Goal: Transaction & Acquisition: Subscribe to service/newsletter

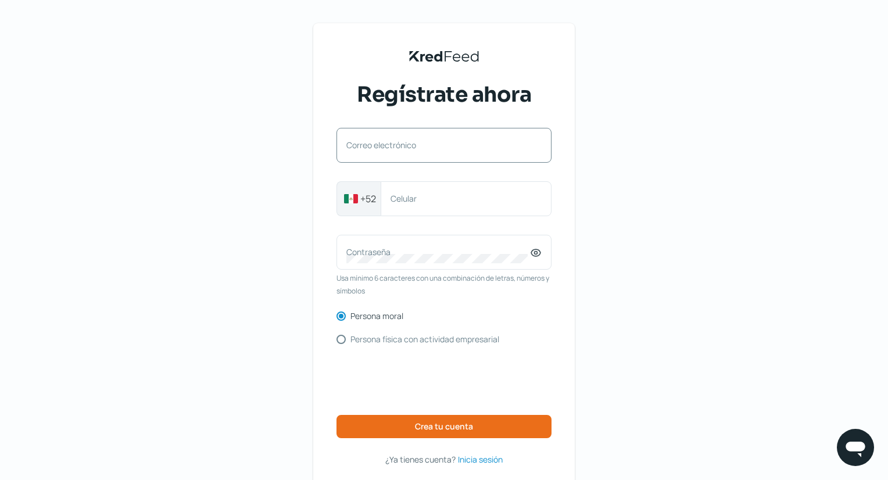
click at [429, 135] on div "Correo electrónico" at bounding box center [443, 145] width 215 height 35
click at [665, 246] on div "KredFeed's Black Logo Regístrate ahora Correo electrónico +52 Celular Contraseñ…" at bounding box center [444, 267] width 888 height 534
click at [397, 151] on label "Correo electrónico" at bounding box center [438, 144] width 184 height 11
click at [397, 151] on input "Correo electrónico" at bounding box center [443, 151] width 195 height 10
type input "[PERSON_NAME]@grupocebandi"
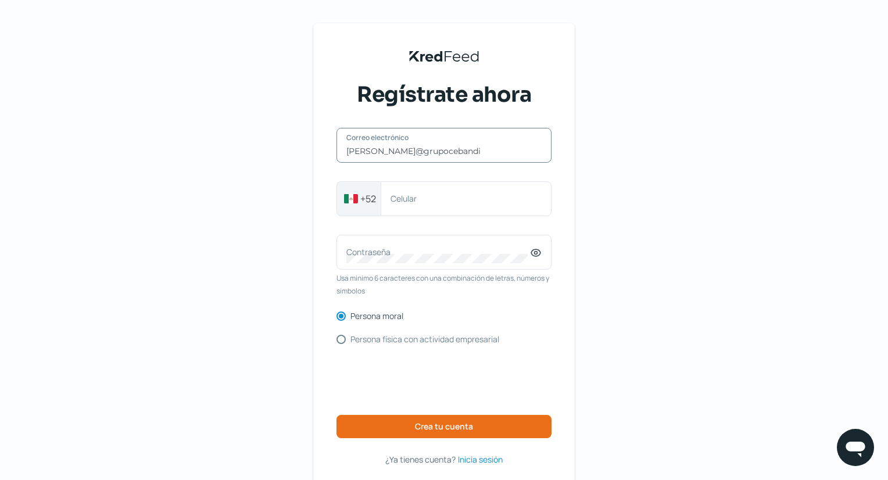
click at [484, 150] on input "[PERSON_NAME]@grupocebandi" at bounding box center [443, 151] width 195 height 10
type input "[PERSON_NAME][EMAIL_ADDRESS][DOMAIN_NAME]"
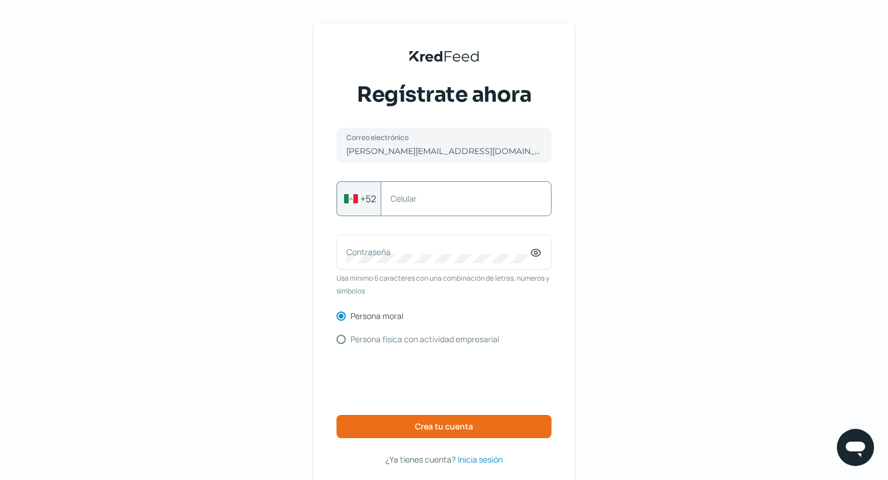
click at [483, 198] on label "Celular" at bounding box center [460, 198] width 139 height 11
click at [483, 198] on input "Celular" at bounding box center [466, 199] width 151 height 10
type input "3312885304"
click at [456, 256] on label "Contraseña" at bounding box center [438, 251] width 184 height 11
drag, startPoint x: 542, startPoint y: 243, endPoint x: 539, endPoint y: 253, distance: 10.1
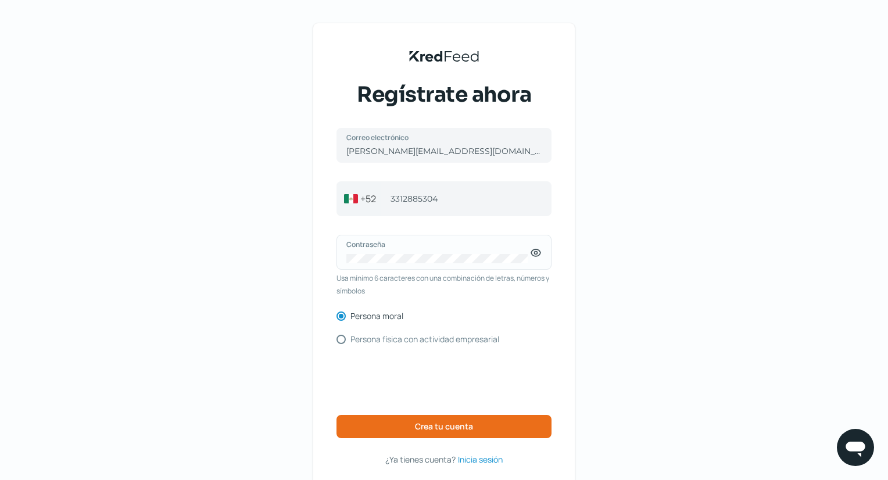
click at [539, 253] on div "Contraseña" at bounding box center [443, 252] width 215 height 35
click at [538, 253] on icon at bounding box center [536, 253] width 3 height 3
click at [546, 231] on div "[PERSON_NAME][EMAIL_ADDRESS][DOMAIN_NAME] Correo electrónico [PHONE_NUMBER] Cel…" at bounding box center [443, 297] width 215 height 338
click at [486, 424] on button "Crea tu cuenta" at bounding box center [443, 426] width 215 height 23
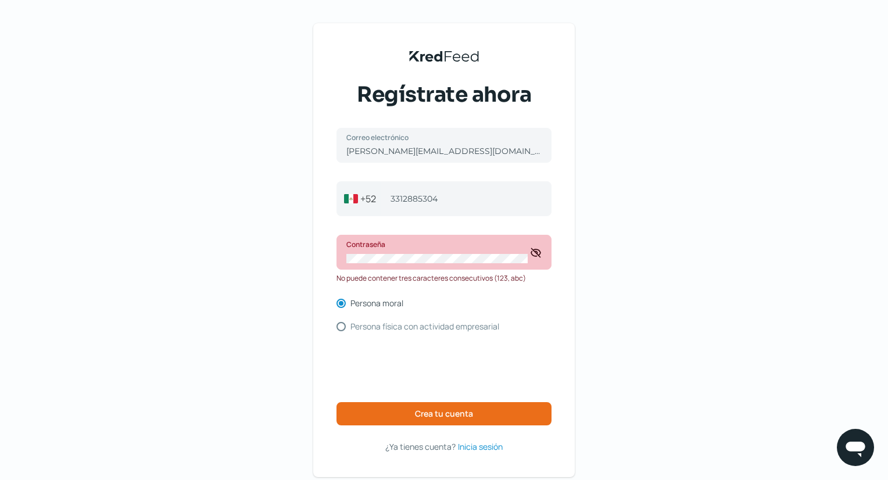
click at [591, 225] on div "KredFeed's Black Logo Regístrate ahora [PERSON_NAME][EMAIL_ADDRESS][DOMAIN_NAME…" at bounding box center [444, 261] width 888 height 522
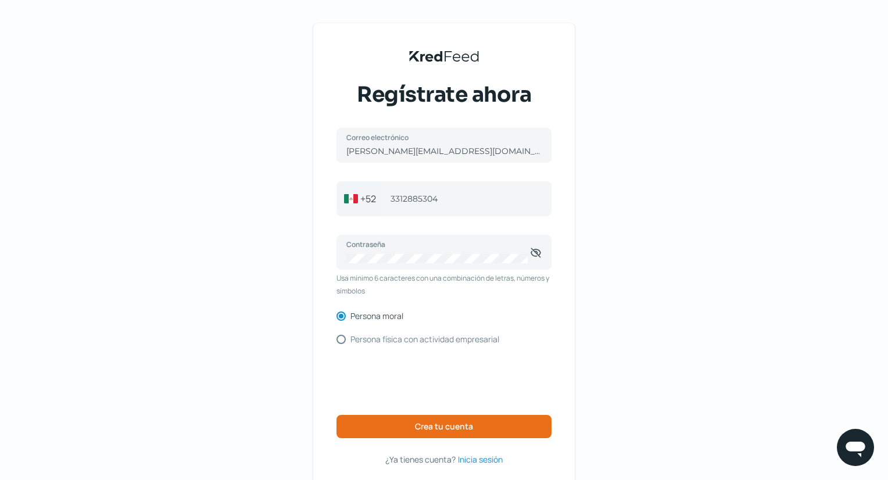
click at [604, 232] on div "KredFeed's Black Logo Regístrate ahora [PERSON_NAME][EMAIL_ADDRESS][DOMAIN_NAME…" at bounding box center [444, 267] width 888 height 534
click at [618, 208] on div "KredFeed's Black Logo Regístrate ahora [PERSON_NAME][EMAIL_ADDRESS][DOMAIN_NAME…" at bounding box center [444, 267] width 888 height 534
click at [457, 419] on button "Crea tu cuenta" at bounding box center [443, 426] width 215 height 23
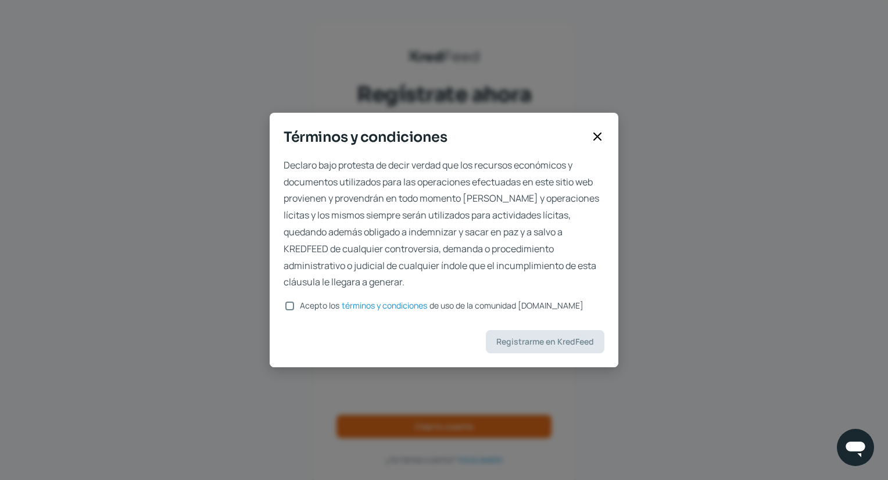
click at [288, 307] on input "Acepto los términos y condiciones de uso de la comunidad [DOMAIN_NAME]" at bounding box center [289, 306] width 9 height 9
checkbox input "true"
click at [553, 334] on button "Registrarme en KredFeed" at bounding box center [545, 341] width 119 height 23
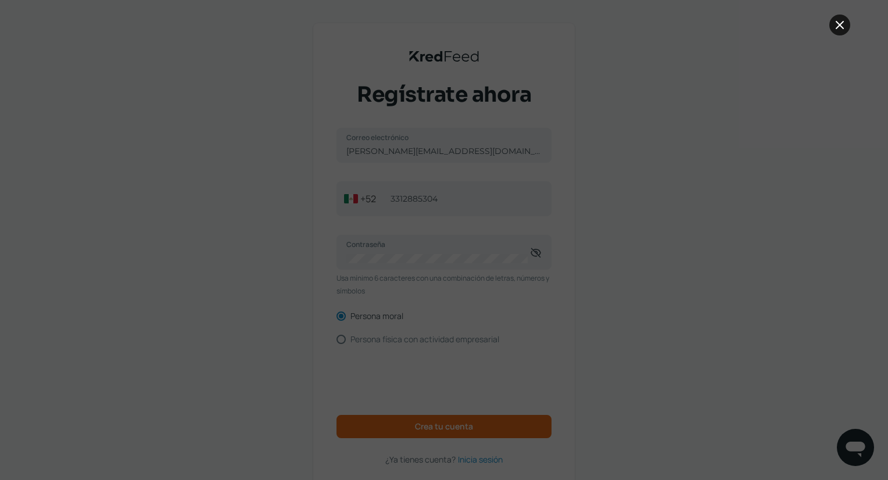
scroll to position [54, 0]
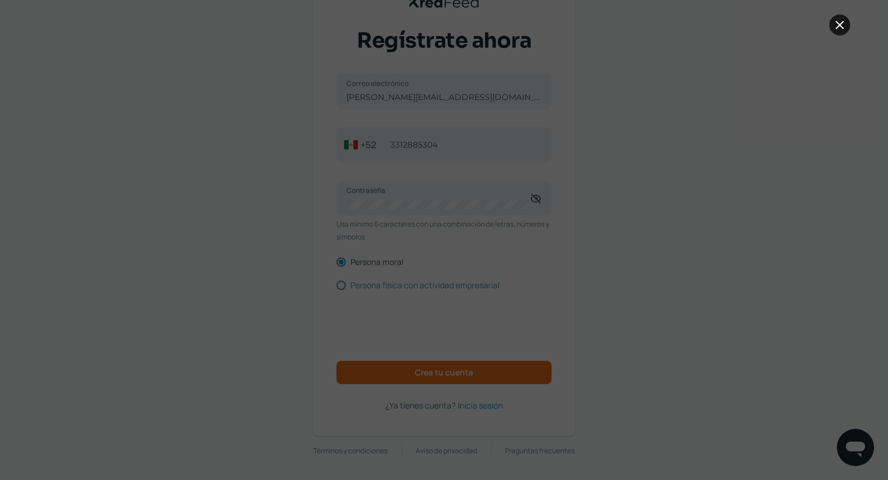
click at [837, 26] on icon at bounding box center [840, 25] width 14 height 14
